Goal: Task Accomplishment & Management: Use online tool/utility

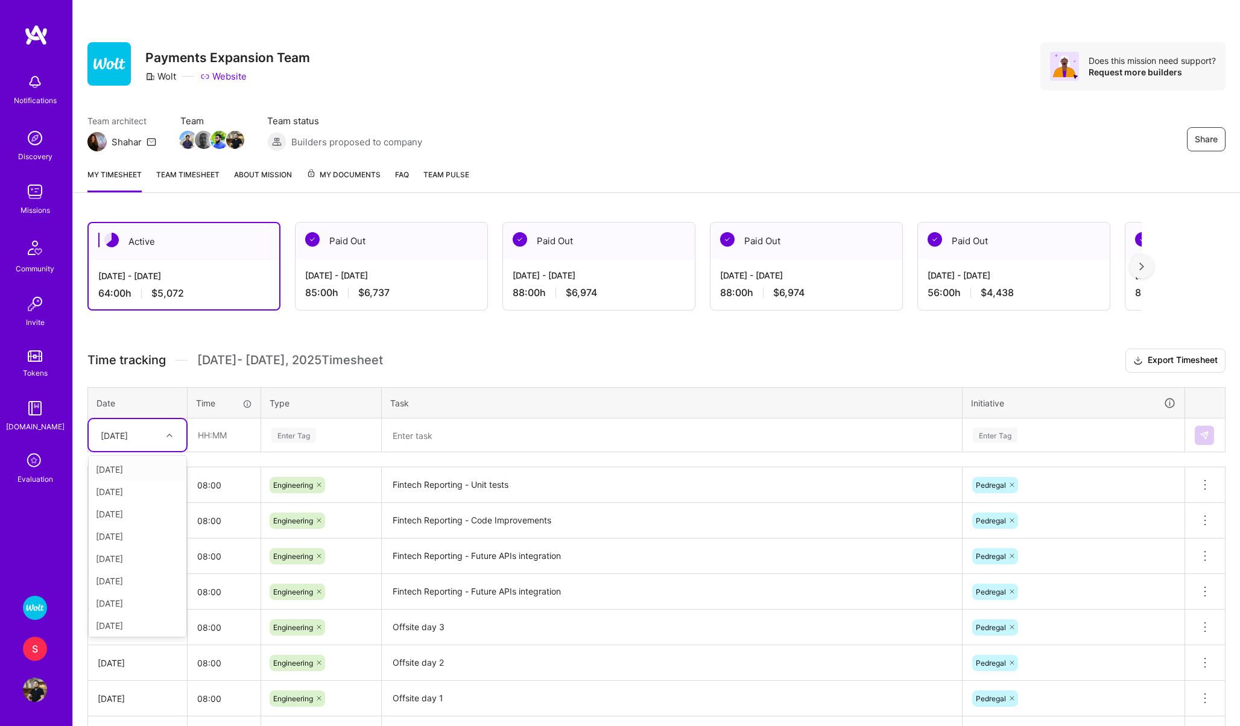
click at [126, 448] on div "Sat, Aug 30" at bounding box center [138, 435] width 98 height 32
click at [119, 618] on div "Fri, Aug 29" at bounding box center [138, 623] width 98 height 22
click at [208, 438] on input "text" at bounding box center [224, 435] width 72 height 32
type input "08:00"
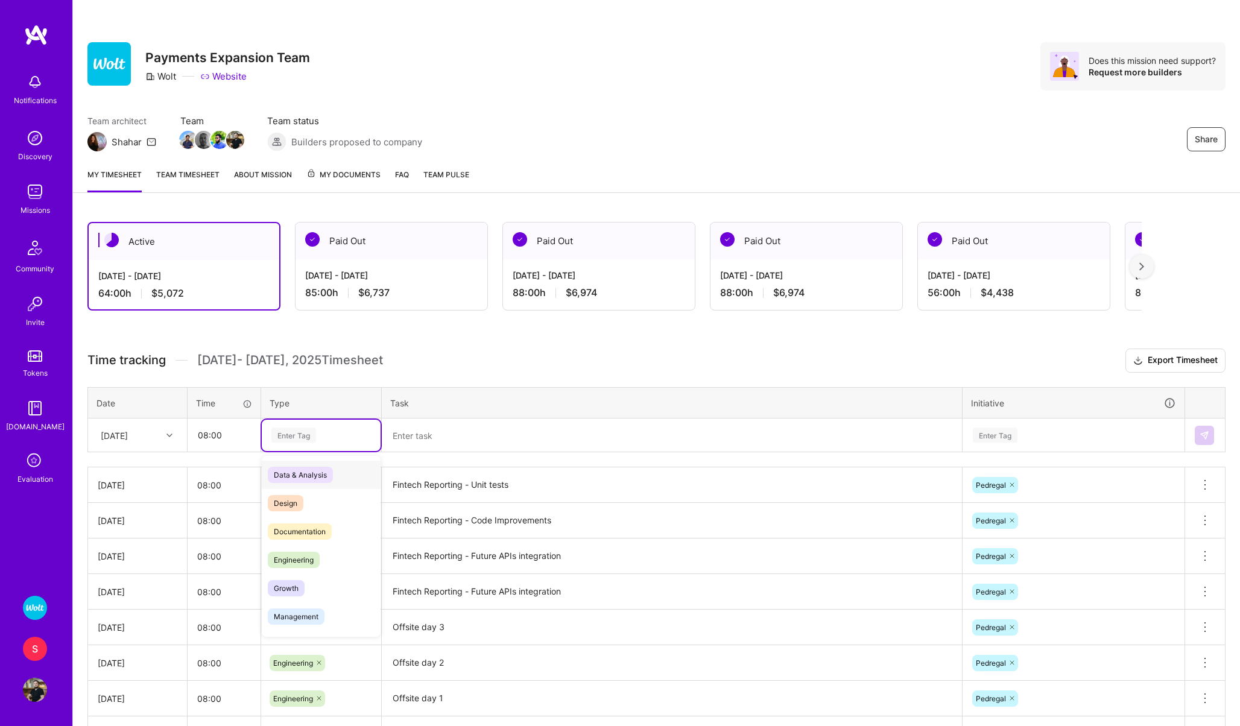
click at [291, 434] on div "Enter Tag" at bounding box center [293, 435] width 45 height 19
click at [288, 560] on span "Engineering" at bounding box center [294, 560] width 52 height 16
click at [421, 433] on textarea at bounding box center [672, 435] width 578 height 31
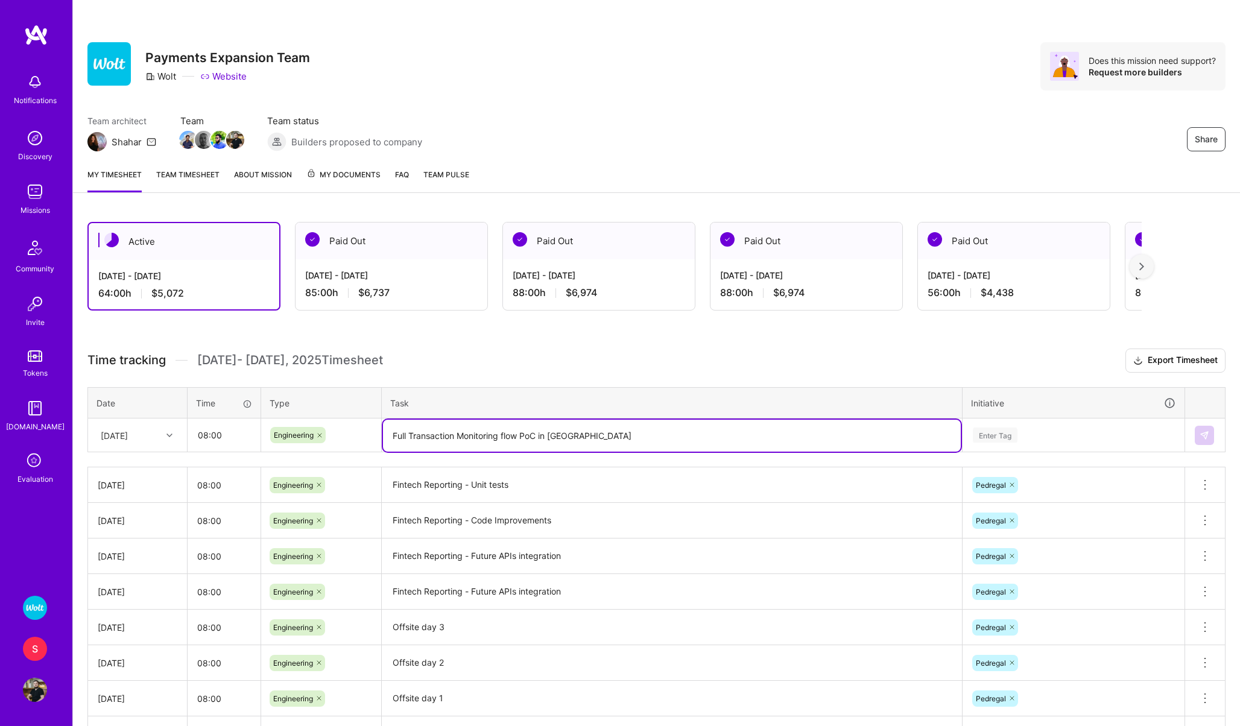
type textarea "Full Transaction Monitoring flow PoC in Pedregal"
click at [1000, 437] on div "Enter Tag" at bounding box center [995, 435] width 45 height 19
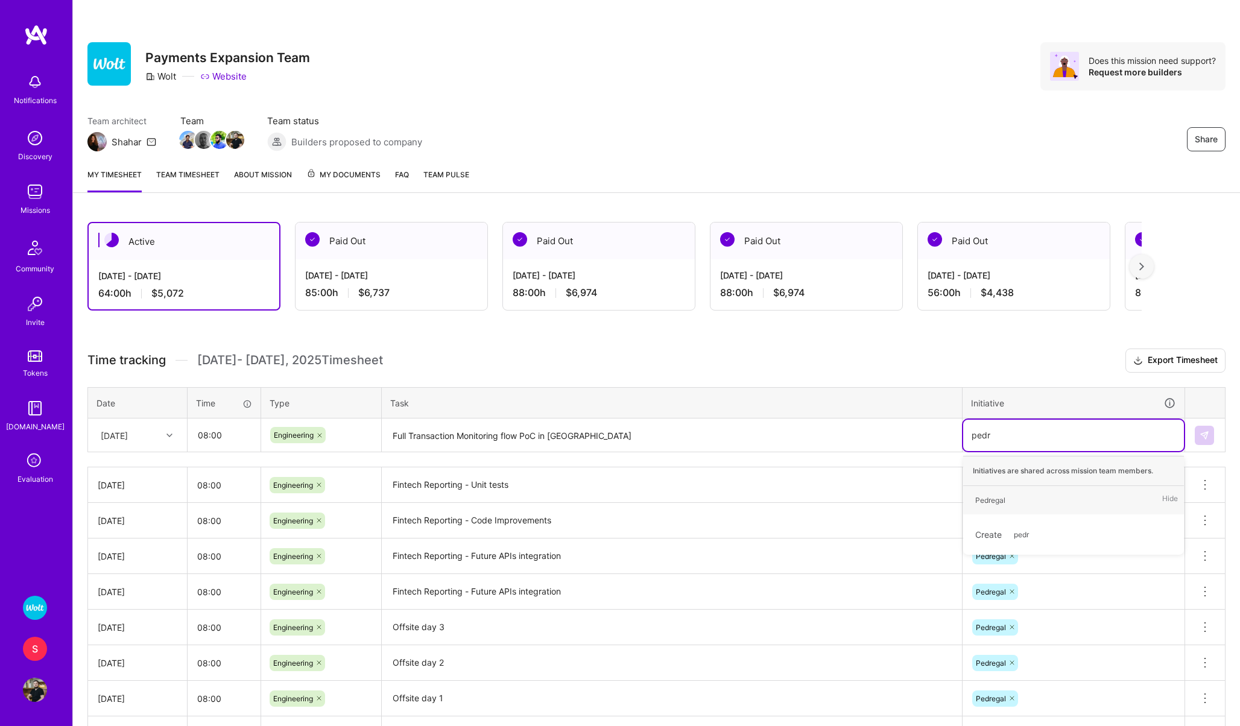
type input "pedre"
click at [999, 498] on div "Pedregal" at bounding box center [990, 500] width 30 height 13
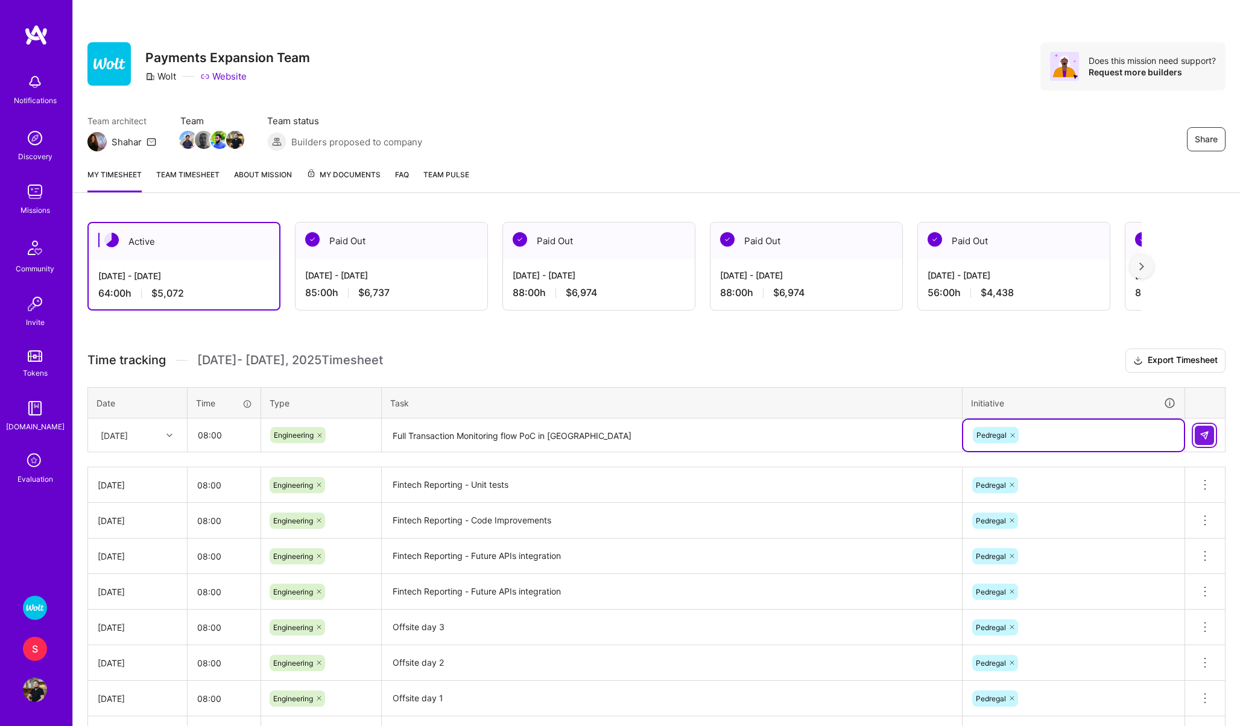
click at [1209, 427] on button at bounding box center [1204, 435] width 19 height 19
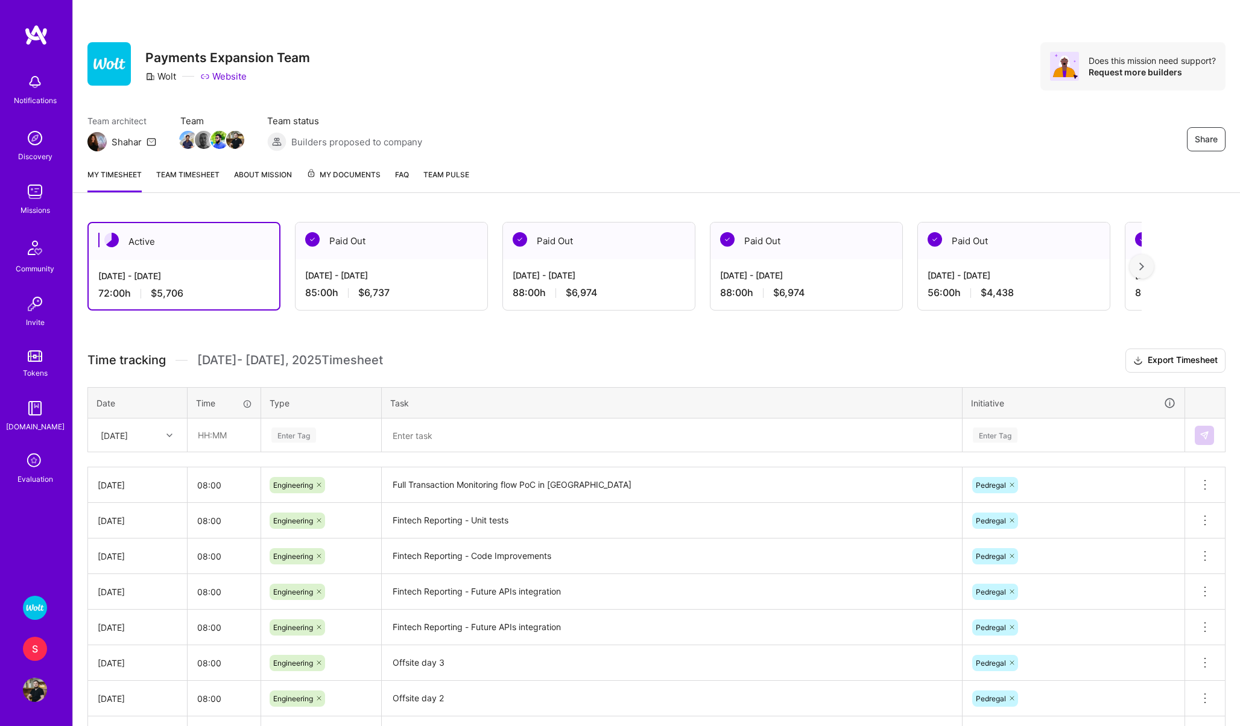
click at [31, 650] on div "S" at bounding box center [35, 649] width 24 height 24
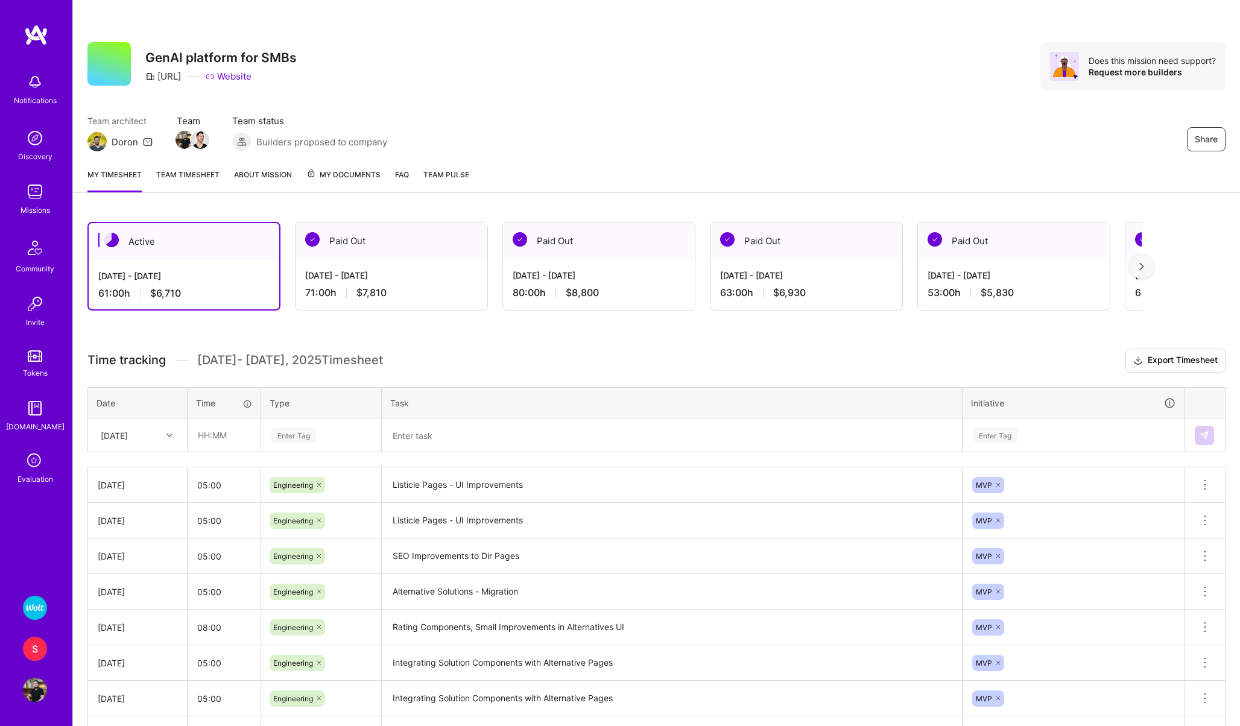
click at [128, 431] on div "Sat, Aug 30" at bounding box center [114, 435] width 27 height 13
click at [132, 619] on div "Fri, Aug 29" at bounding box center [138, 623] width 98 height 22
click at [204, 437] on input "text" at bounding box center [224, 435] width 72 height 32
type input "6"
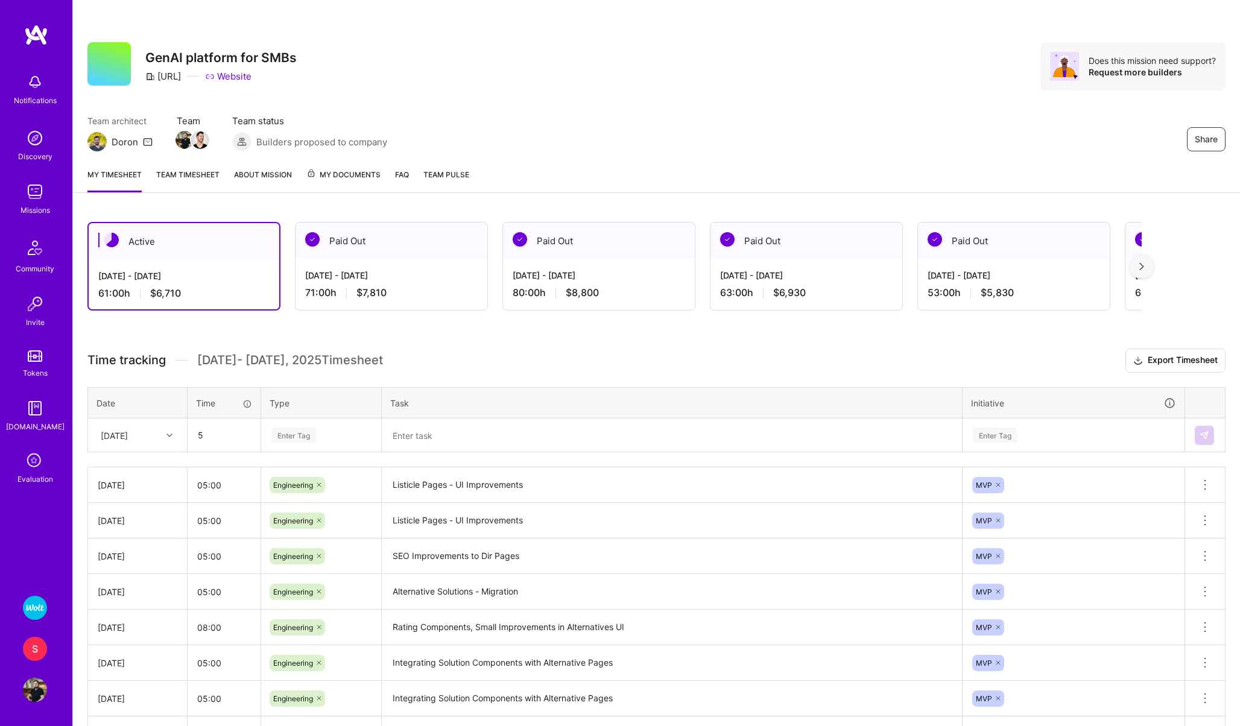
type input "05:00"
click at [296, 432] on div "Enter Tag" at bounding box center [293, 435] width 45 height 19
click at [286, 563] on span "Engineering" at bounding box center [294, 560] width 52 height 16
click at [449, 437] on textarea at bounding box center [672, 435] width 578 height 31
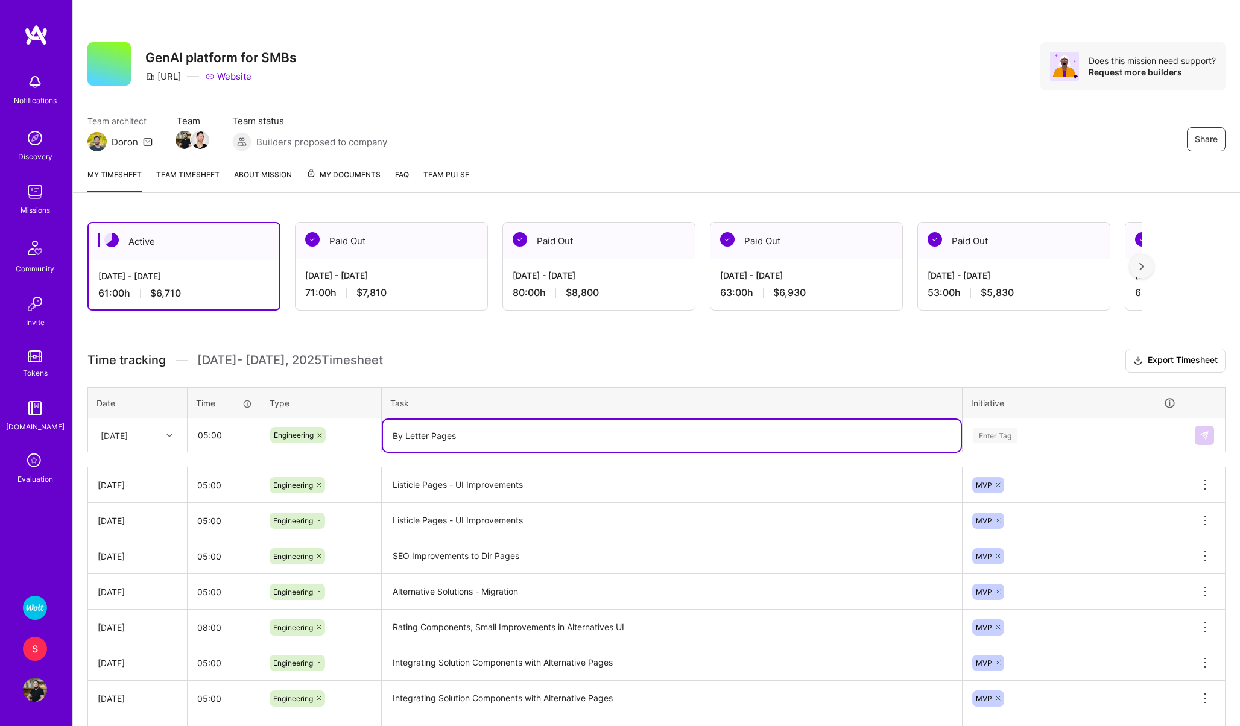
click at [440, 437] on textarea "By Letter Pages" at bounding box center [672, 436] width 578 height 32
type textarea "By Letter Pages"
click at [1002, 435] on div "Enter Tag" at bounding box center [995, 435] width 45 height 19
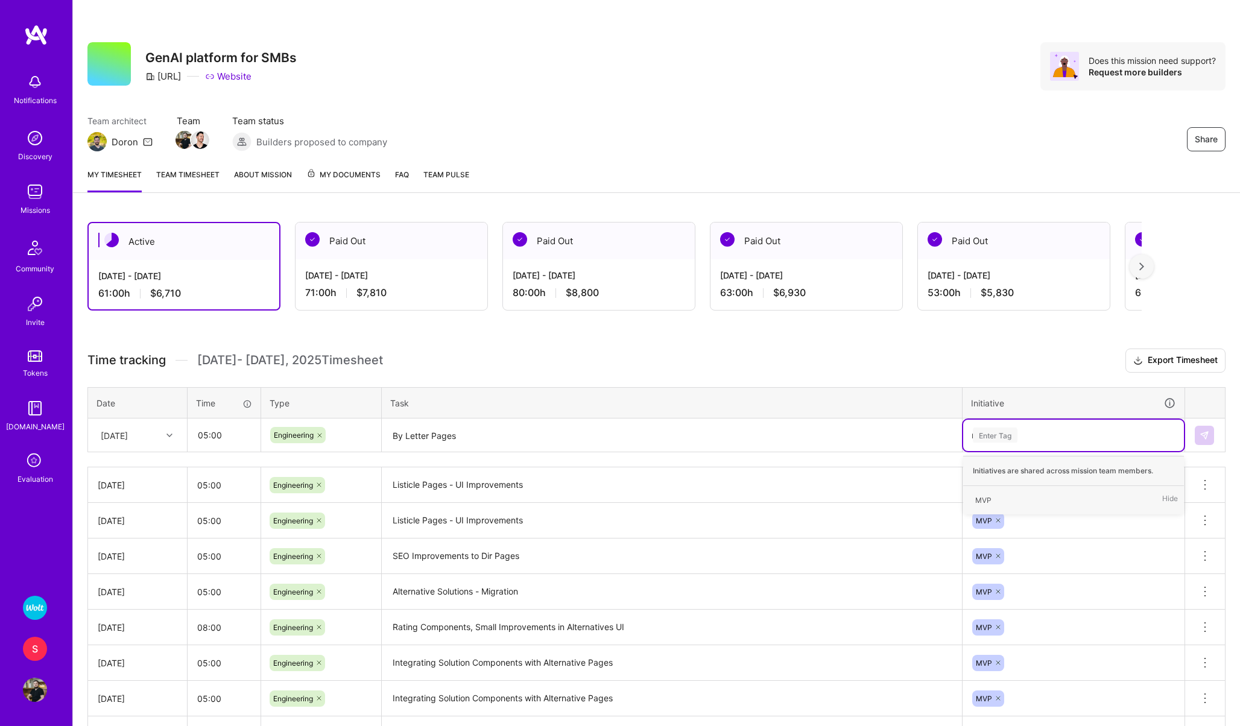
type input "mv"
click at [980, 495] on div "MVP" at bounding box center [983, 500] width 16 height 13
click at [1205, 433] on img at bounding box center [1205, 436] width 10 height 10
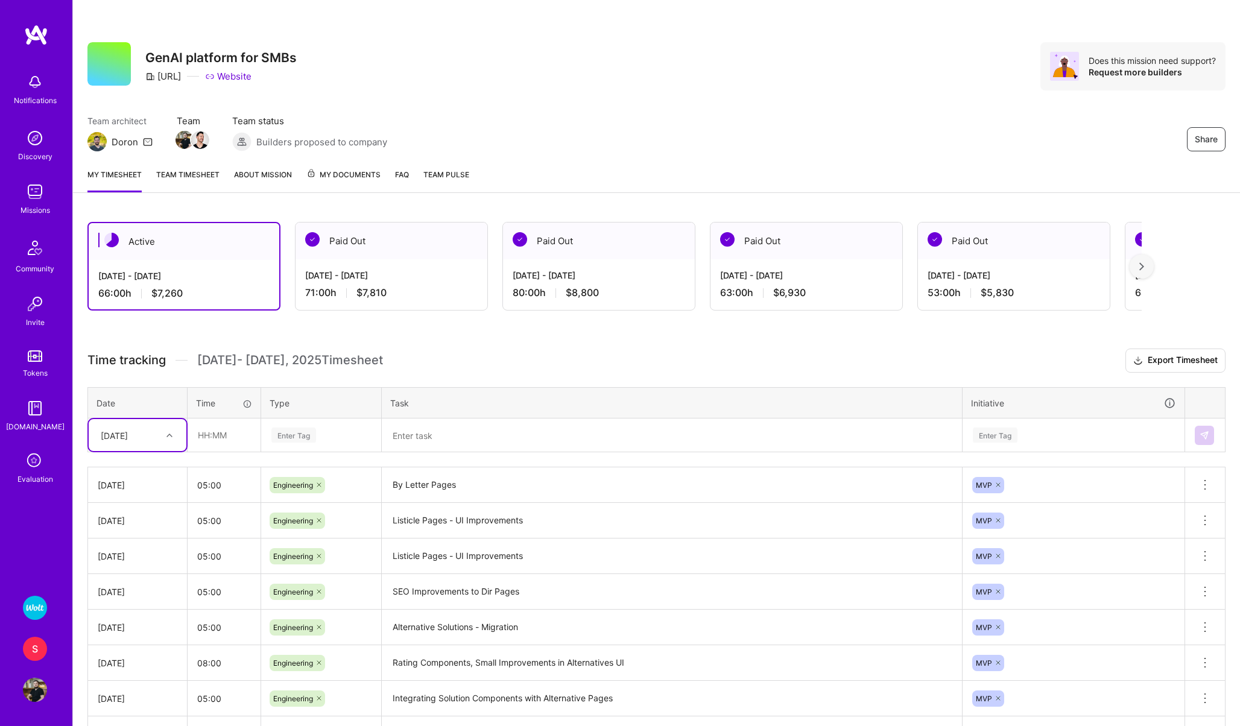
click at [116, 441] on div "Fri, Aug 29" at bounding box center [128, 435] width 67 height 20
click at [117, 620] on div "Sat, Aug 30" at bounding box center [138, 623] width 98 height 22
click at [218, 439] on input "text" at bounding box center [224, 435] width 72 height 32
type input "08:00"
click at [310, 431] on div "Enter Tag" at bounding box center [293, 435] width 45 height 19
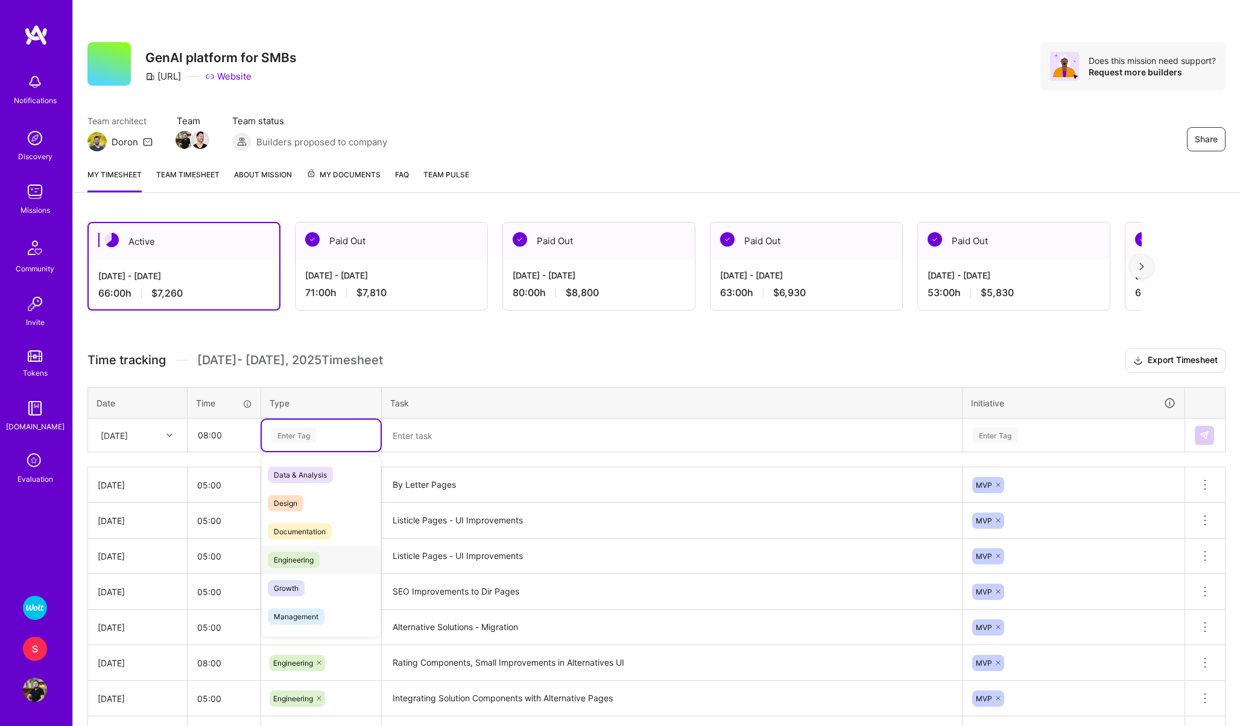
click at [304, 563] on span "Engineering" at bounding box center [294, 560] width 52 height 16
click at [410, 437] on textarea at bounding box center [672, 436] width 578 height 32
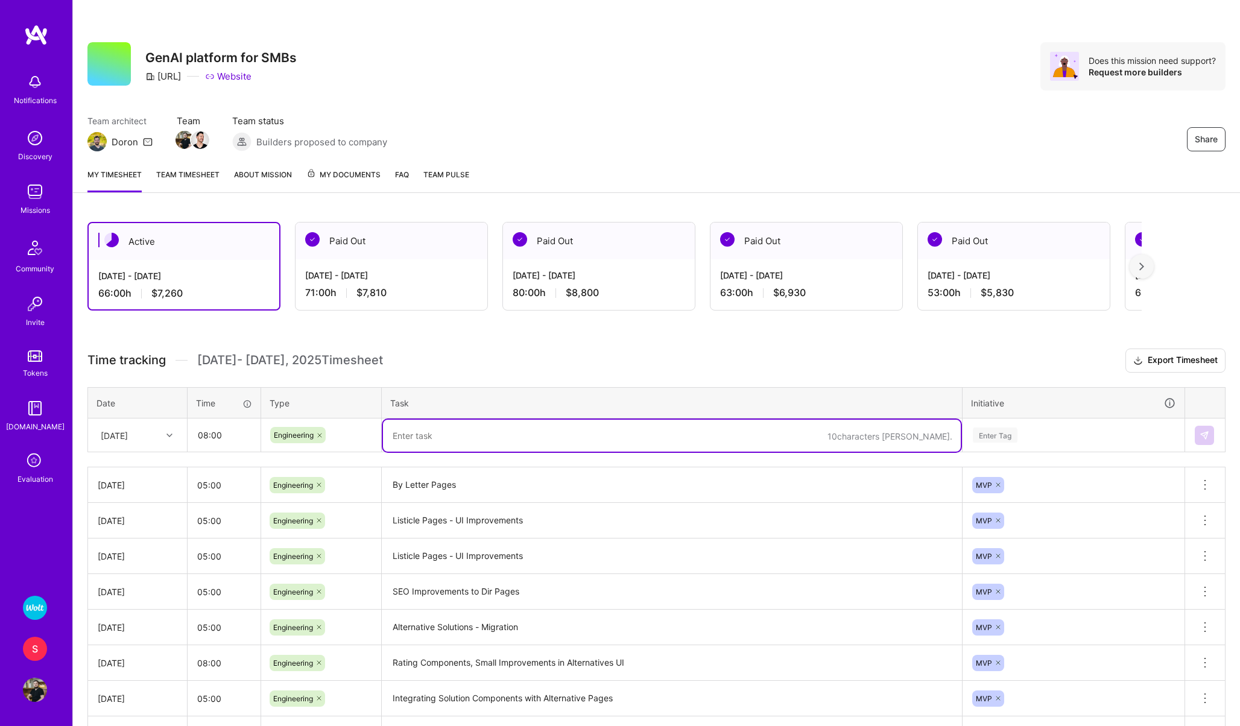
paste textarea "By Letter Pages"
type textarea "By Letter Pages, Canonical Pages to Paid Content"
click at [987, 440] on div "Enter Tag" at bounding box center [995, 435] width 45 height 19
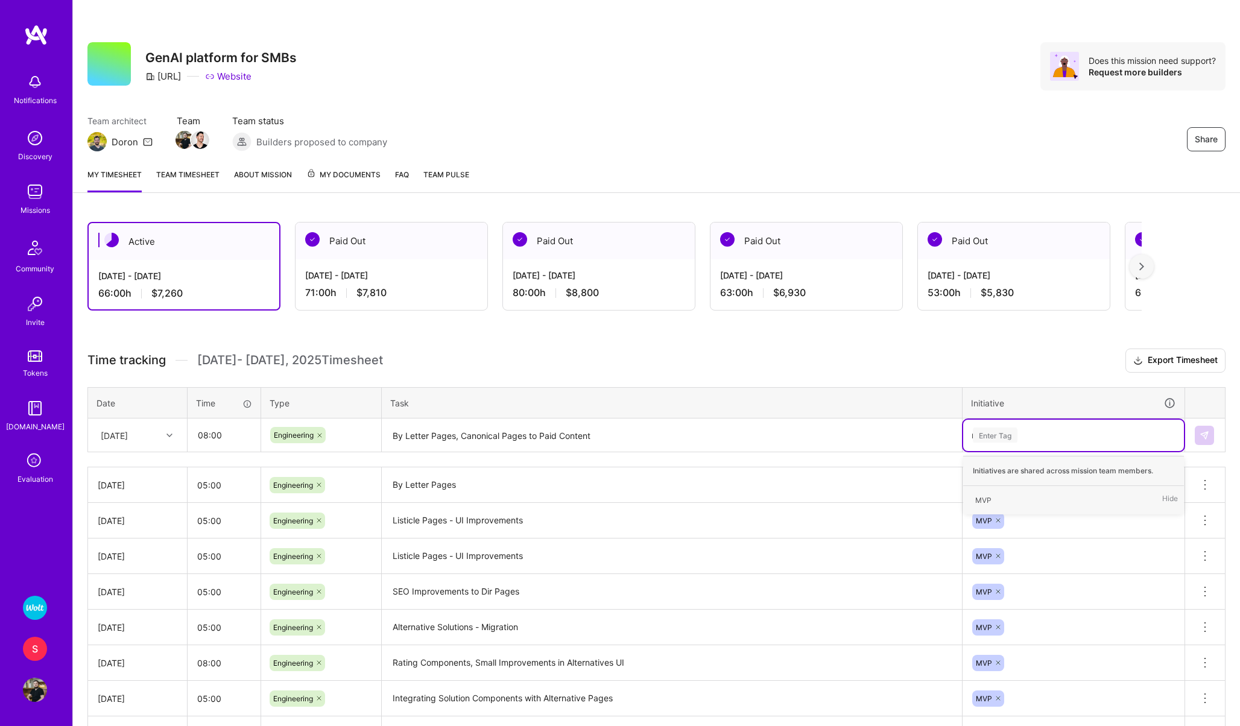
type input "mv"
click at [978, 499] on div "MVP" at bounding box center [983, 500] width 16 height 13
click at [1204, 434] on img at bounding box center [1205, 436] width 10 height 10
